Goal: Navigation & Orientation: Find specific page/section

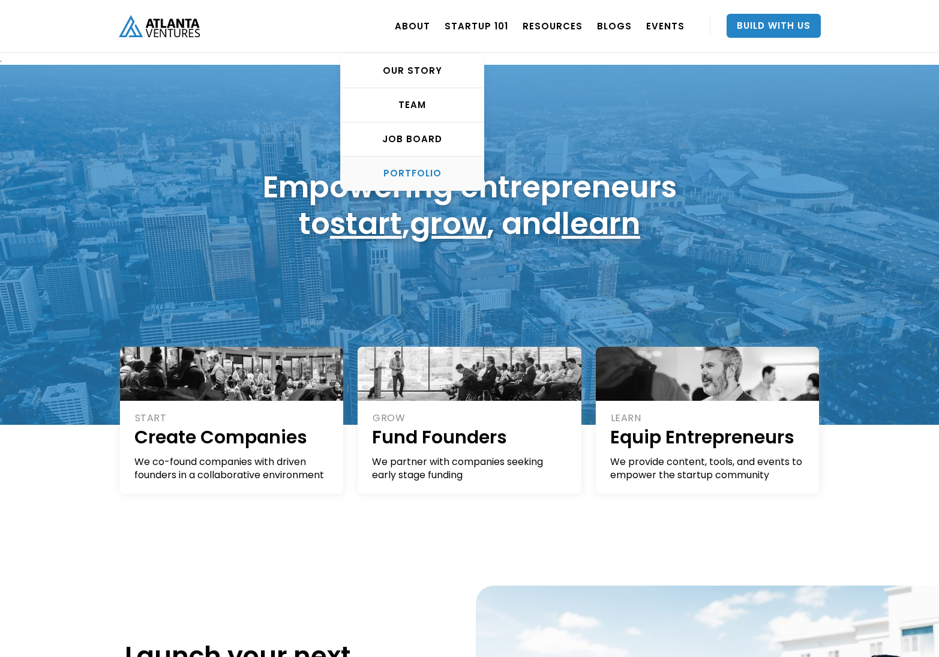
click at [425, 170] on div "PORTFOLIO" at bounding box center [412, 173] width 143 height 12
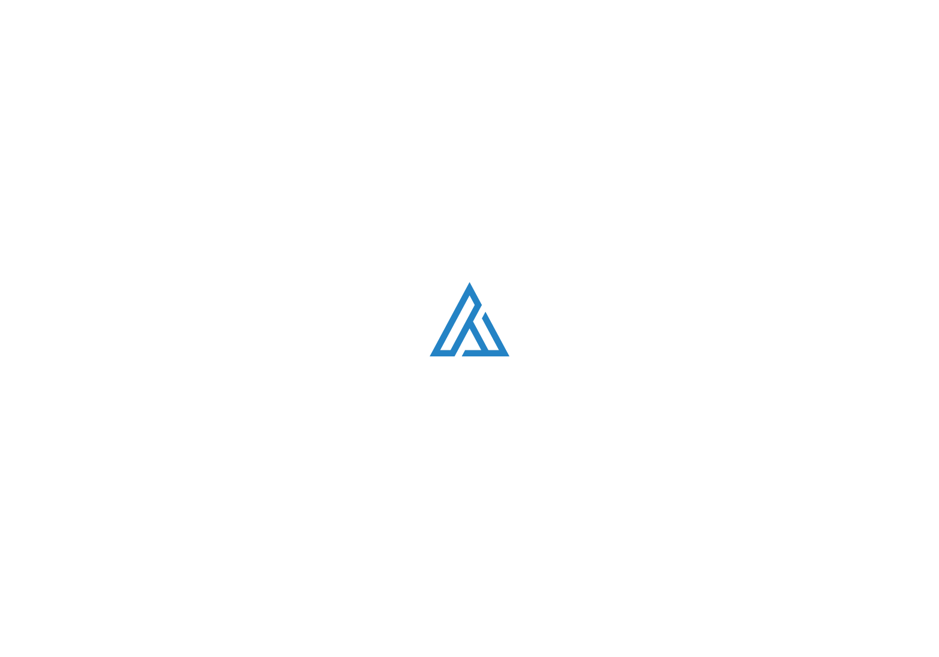
scroll to position [743, 0]
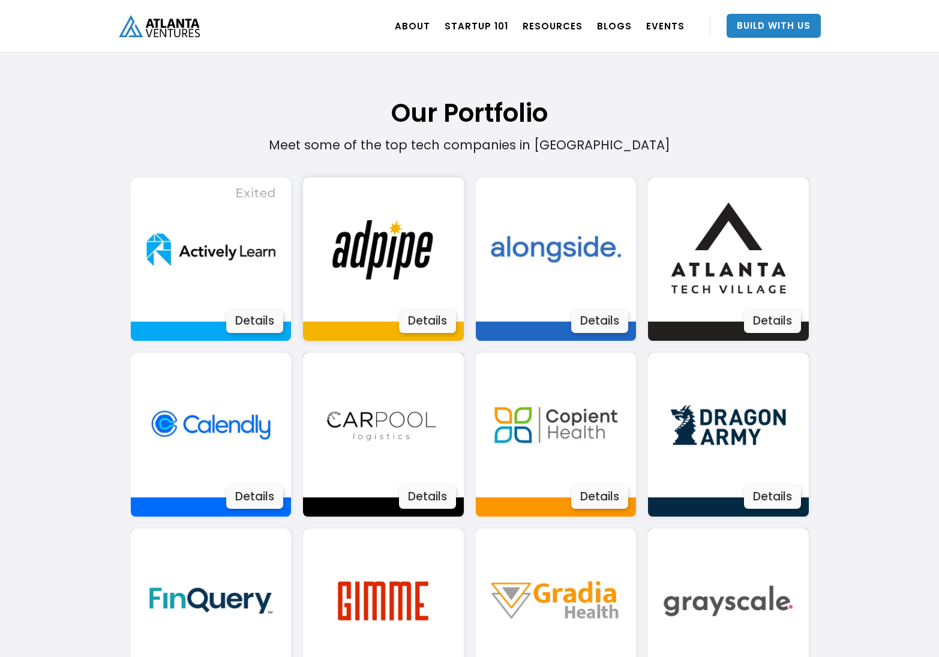
click at [448, 327] on div "Details" at bounding box center [427, 321] width 57 height 24
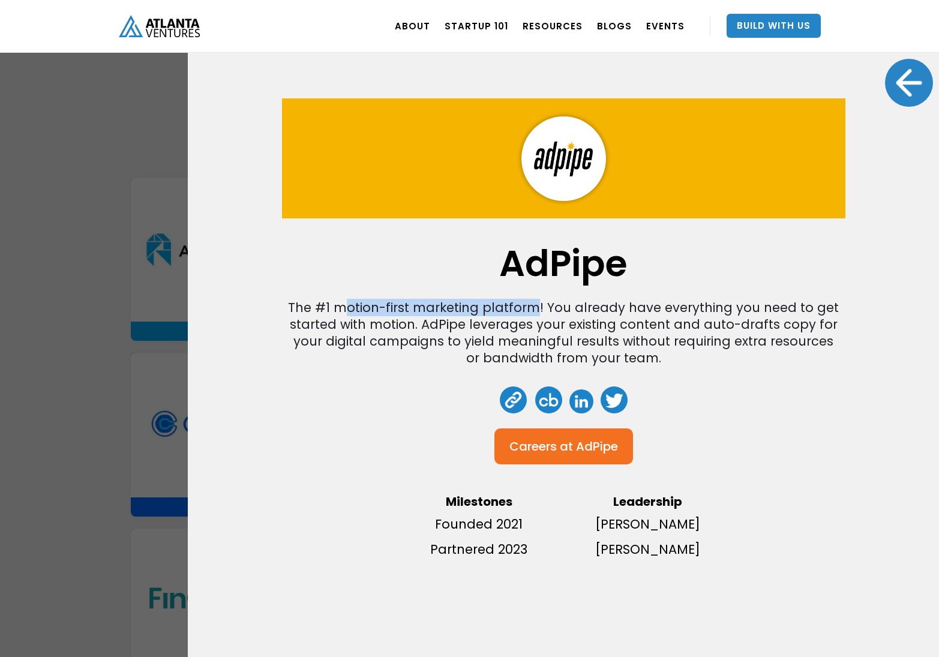
drag, startPoint x: 345, startPoint y: 311, endPoint x: 535, endPoint y: 309, distance: 190.1
click at [535, 309] on div "The #1 motion-first marketing platform! You already have everything you need to…" at bounding box center [563, 332] width 552 height 67
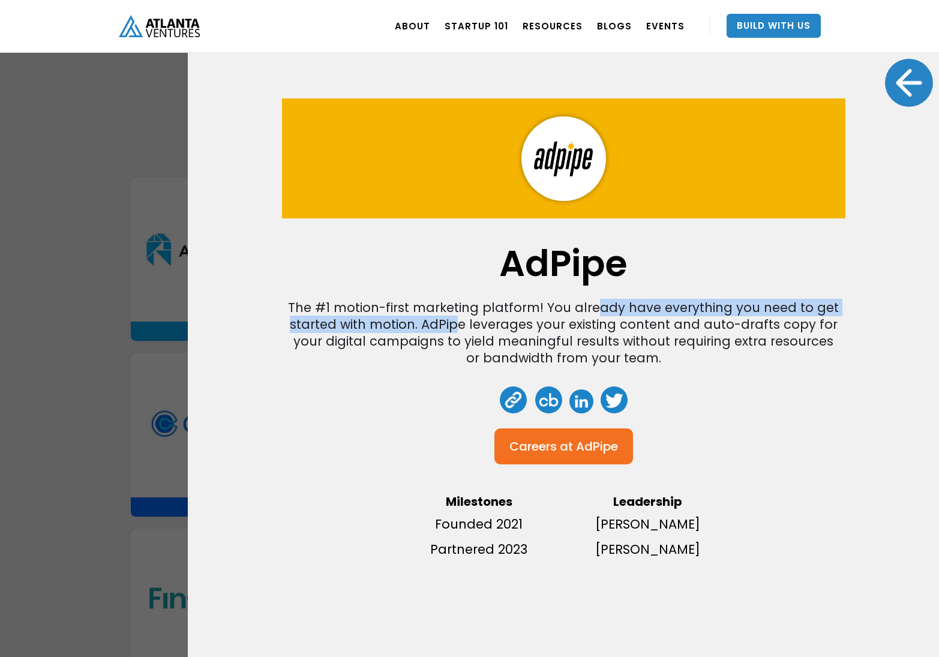
drag, startPoint x: 593, startPoint y: 309, endPoint x: 458, endPoint y: 331, distance: 137.3
click at [458, 331] on div "The #1 motion-first marketing platform! You already have everything you need to…" at bounding box center [563, 332] width 552 height 67
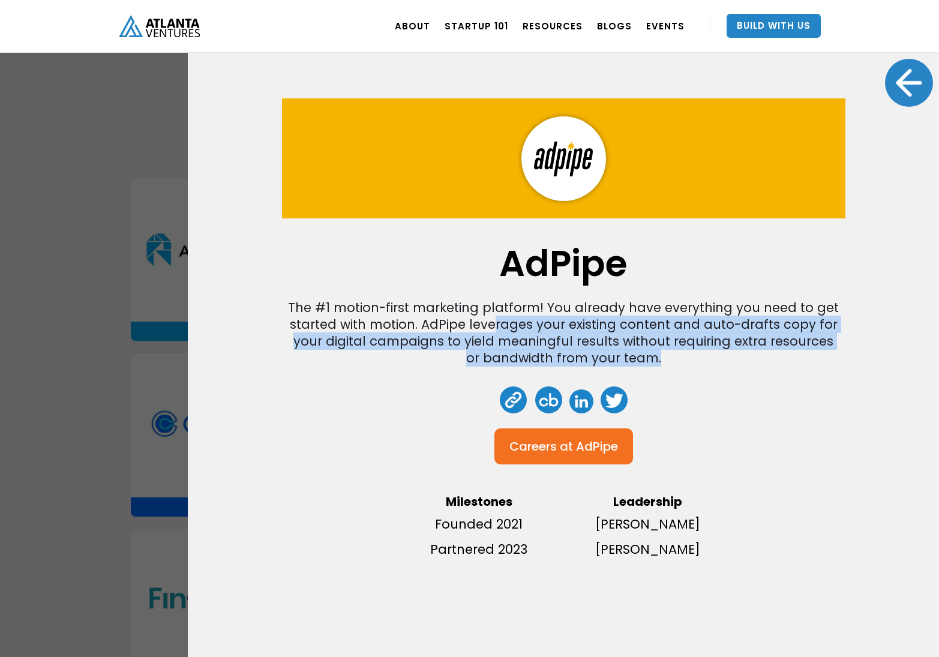
drag, startPoint x: 499, startPoint y: 324, endPoint x: 692, endPoint y: 351, distance: 195.0
click at [692, 351] on div "The #1 motion-first marketing platform! You already have everything you need to…" at bounding box center [563, 332] width 552 height 67
click at [547, 335] on div "The #1 motion-first marketing platform! You already have everything you need to…" at bounding box center [563, 332] width 552 height 67
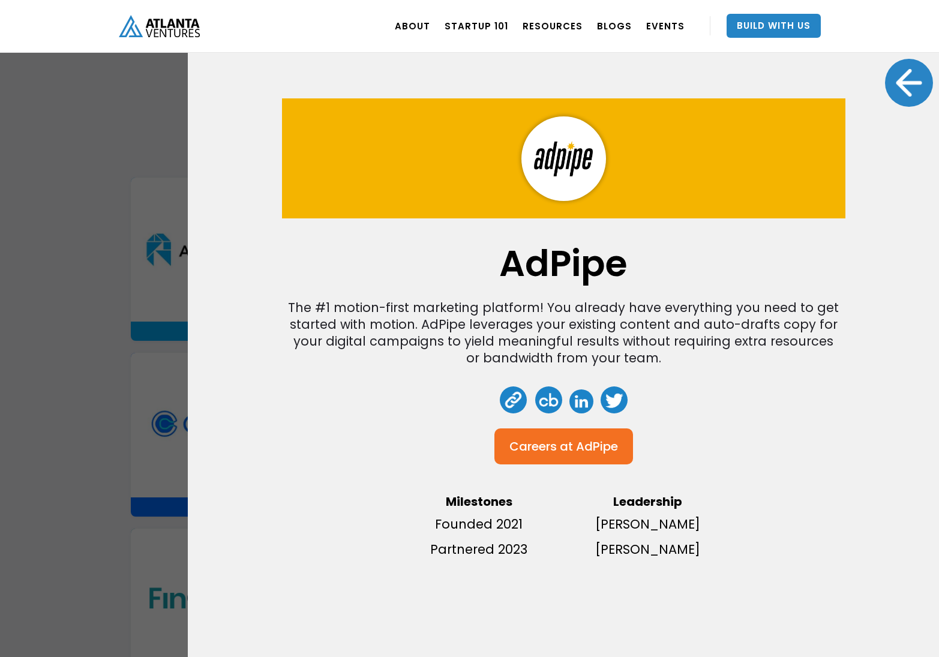
click at [895, 78] on div at bounding box center [909, 83] width 48 height 48
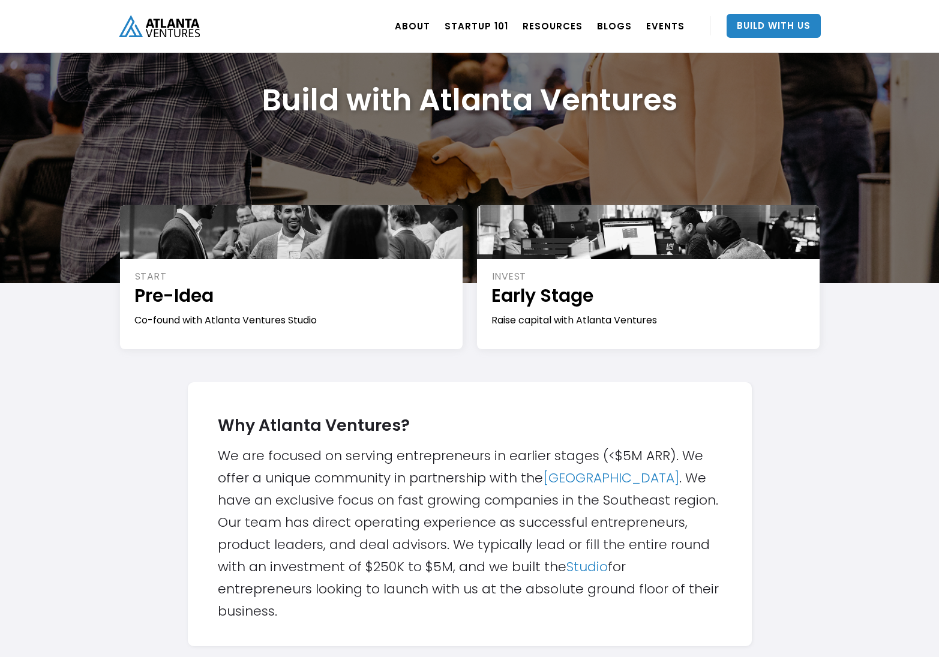
scroll to position [0, 0]
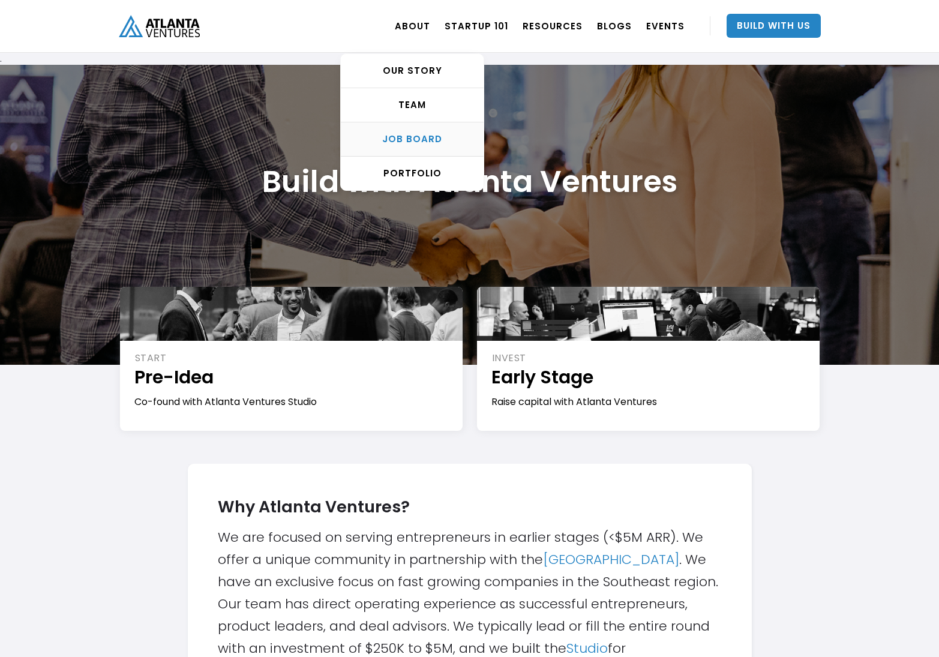
click at [440, 142] on div "Job Board" at bounding box center [412, 139] width 143 height 12
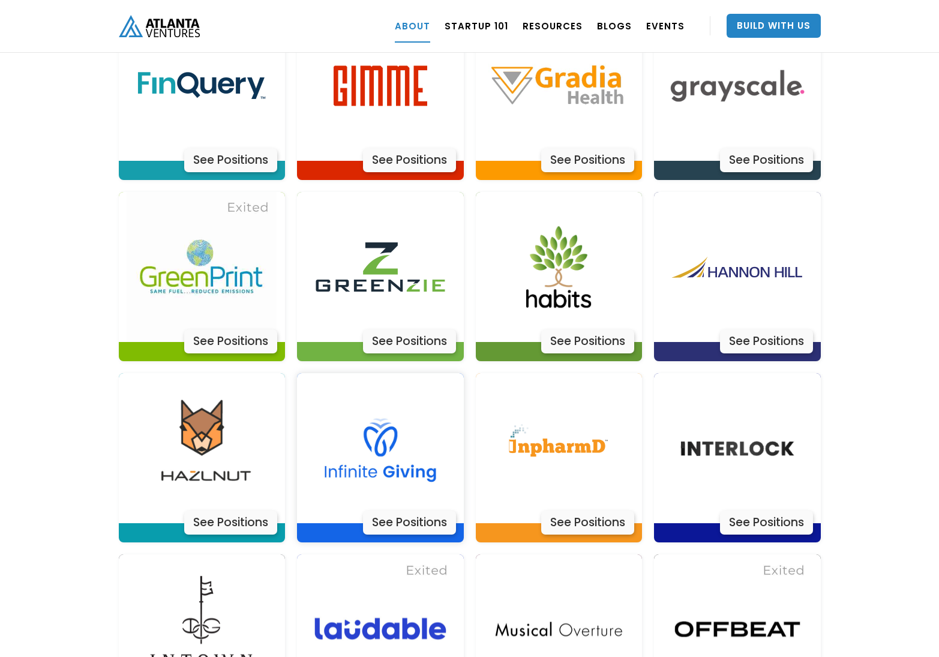
scroll to position [2967, 0]
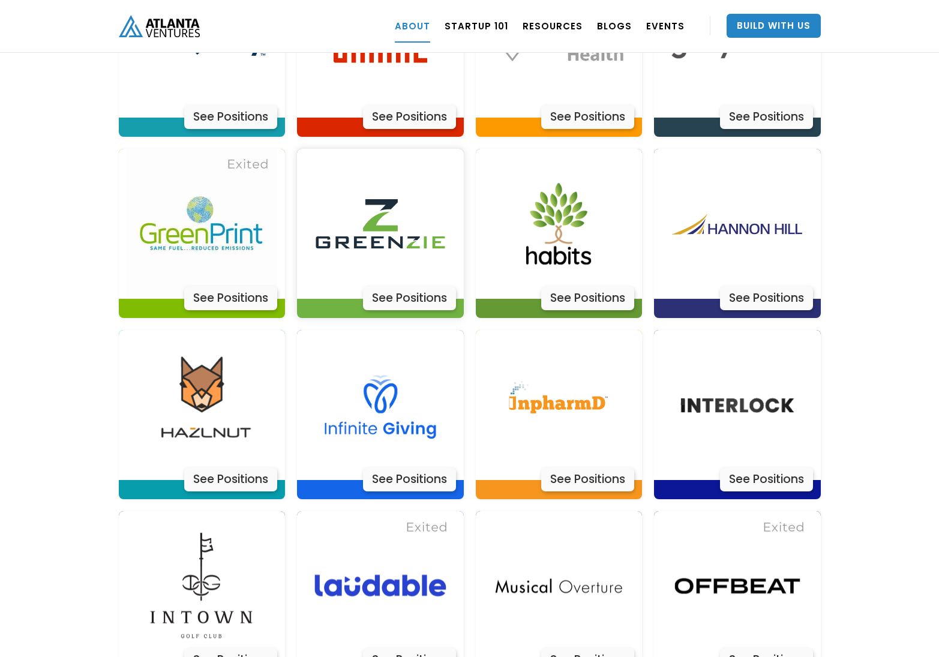
click at [405, 286] on div "See Positions" at bounding box center [409, 298] width 93 height 24
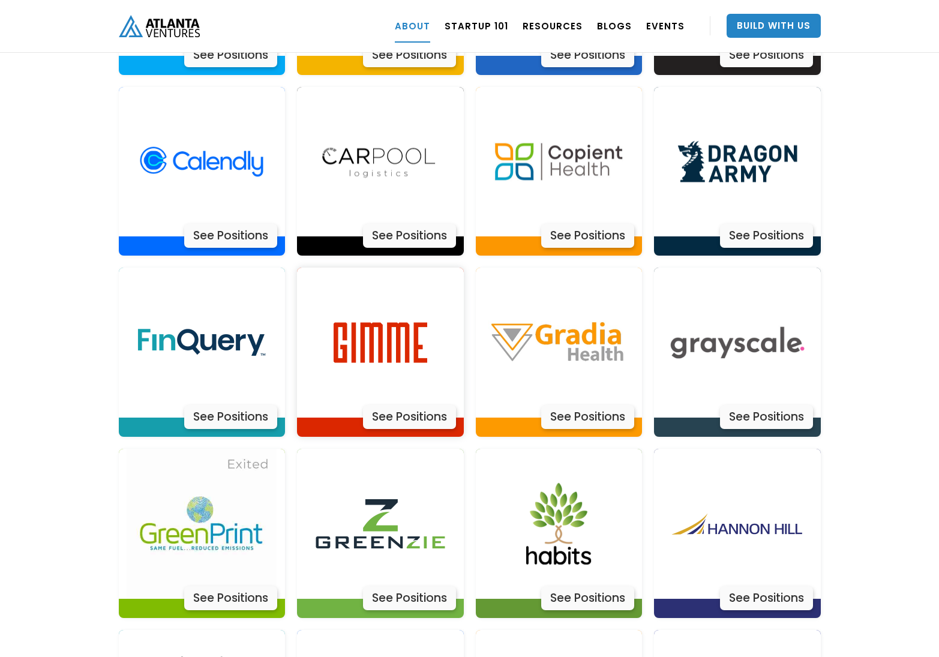
scroll to position [2427, 0]
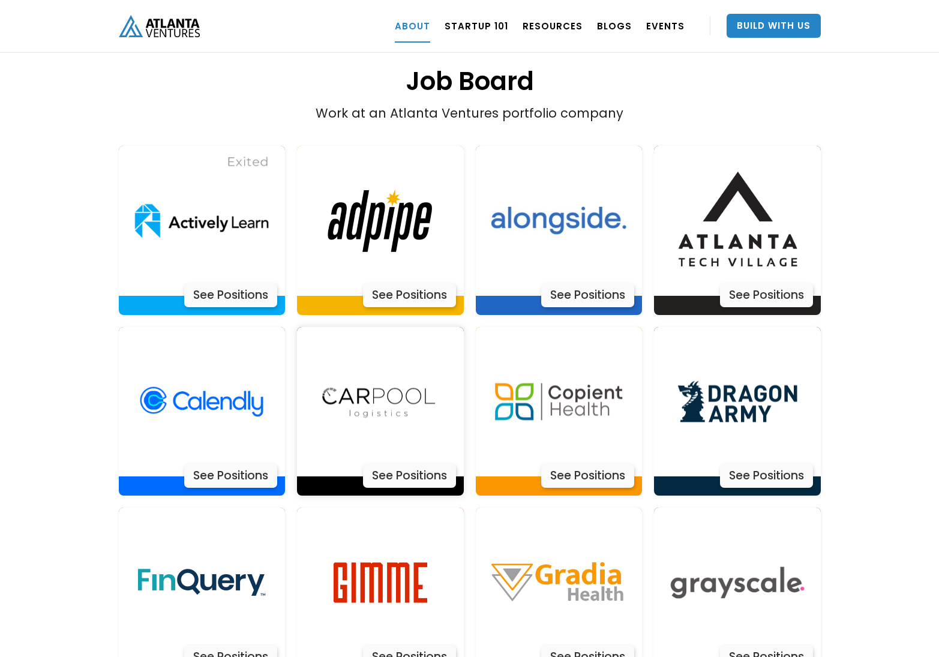
click at [408, 464] on div "See Positions" at bounding box center [409, 476] width 93 height 24
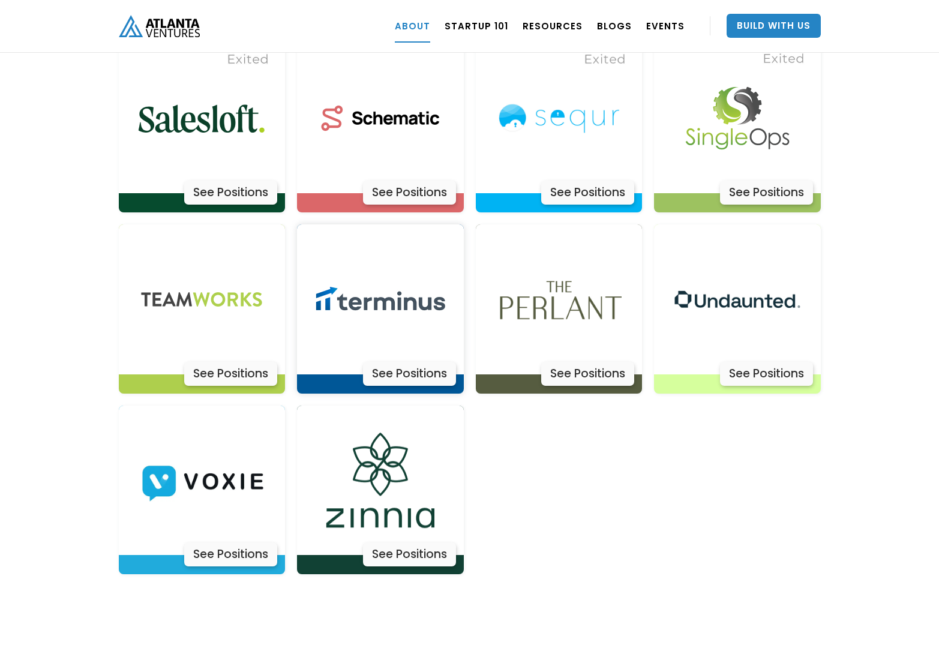
scroll to position [3926, 0]
